Goal: Navigation & Orientation: Find specific page/section

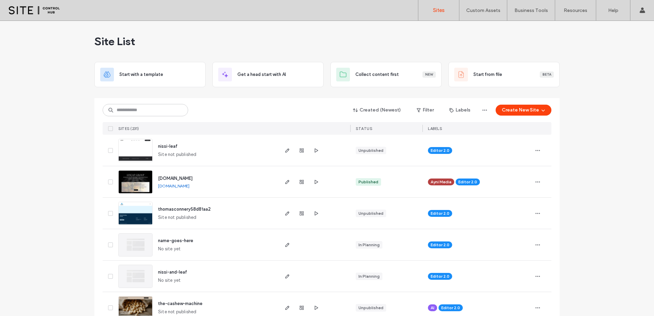
drag, startPoint x: 0, startPoint y: 0, endPoint x: 180, endPoint y: 185, distance: 258.7
click at [180, 185] on link "[DOMAIN_NAME]" at bounding box center [173, 185] width 31 height 5
